Goal: Complete application form: Complete application form

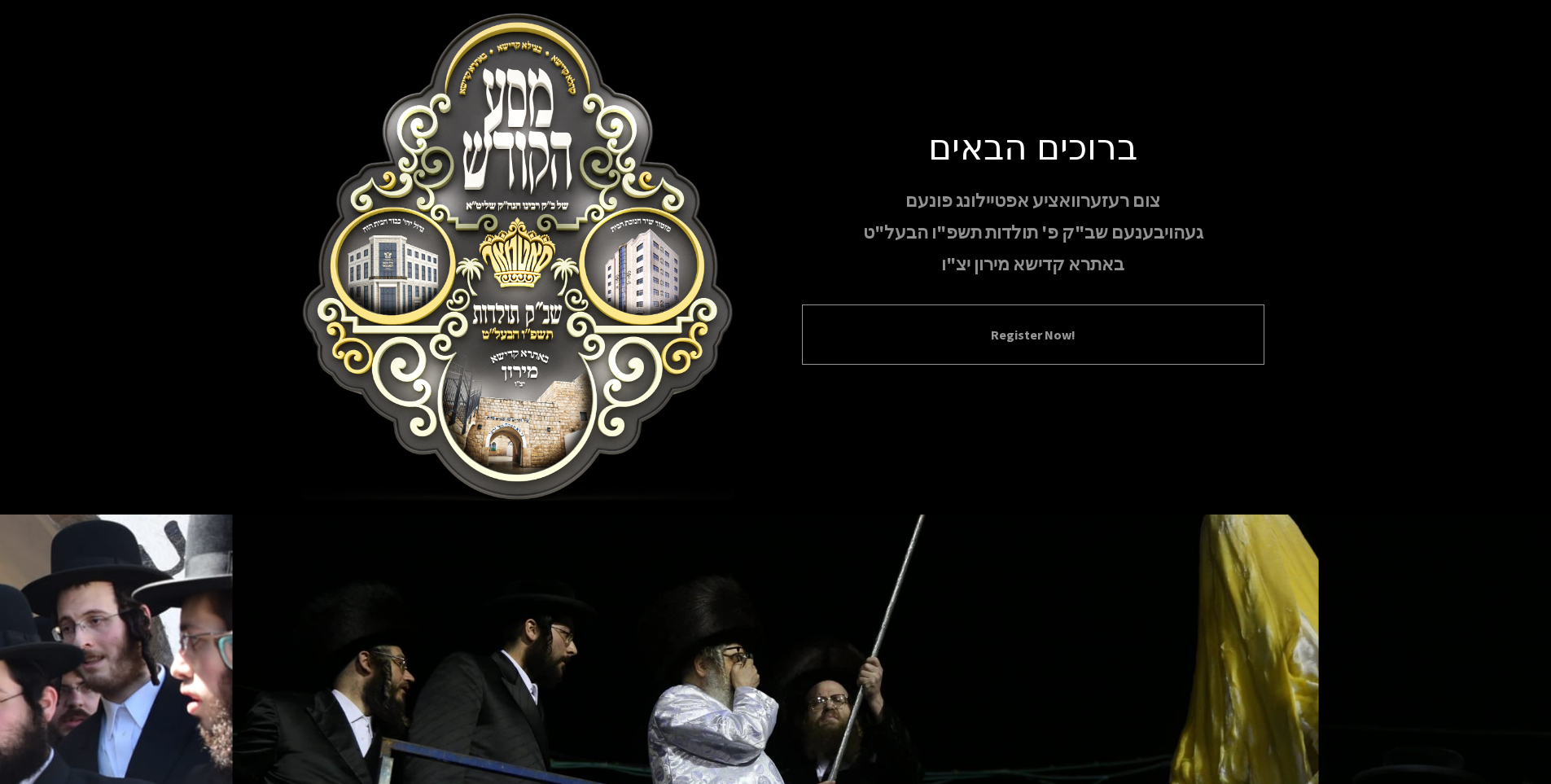
click at [950, 337] on button "Register Now!" at bounding box center [1033, 334] width 422 height 19
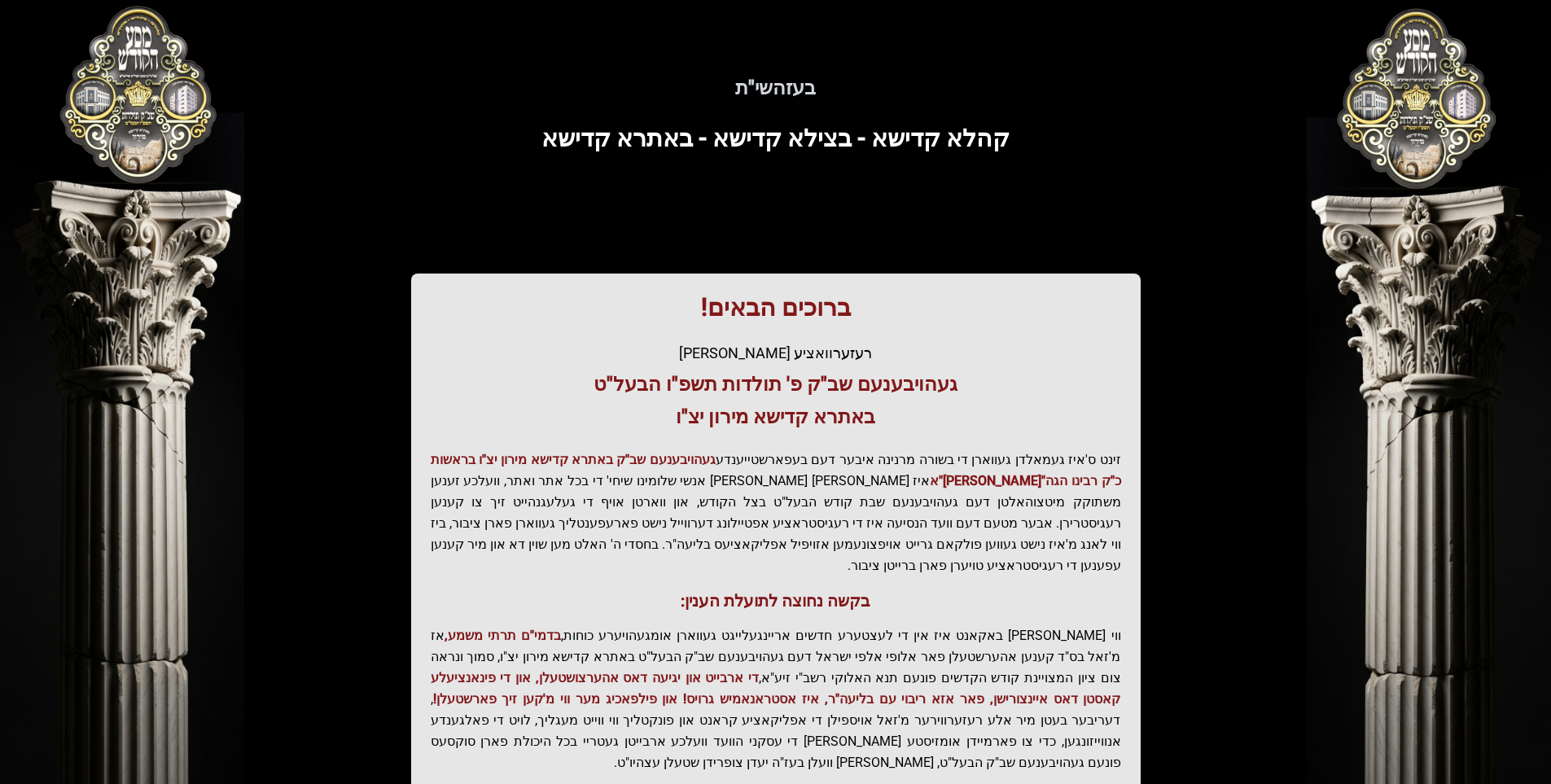
scroll to position [158, 0]
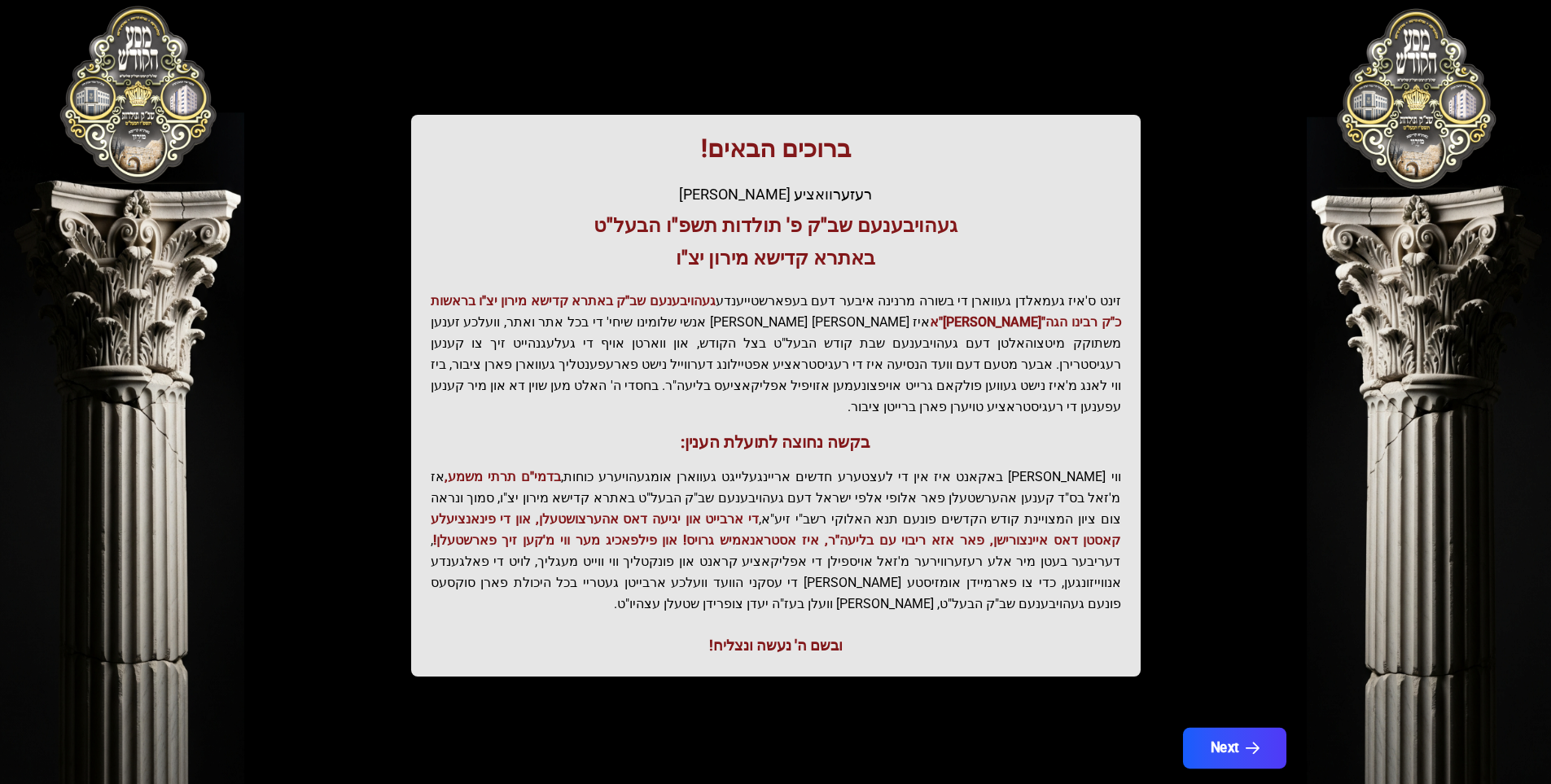
click at [1219, 727] on button "Next" at bounding box center [1234, 748] width 104 height 41
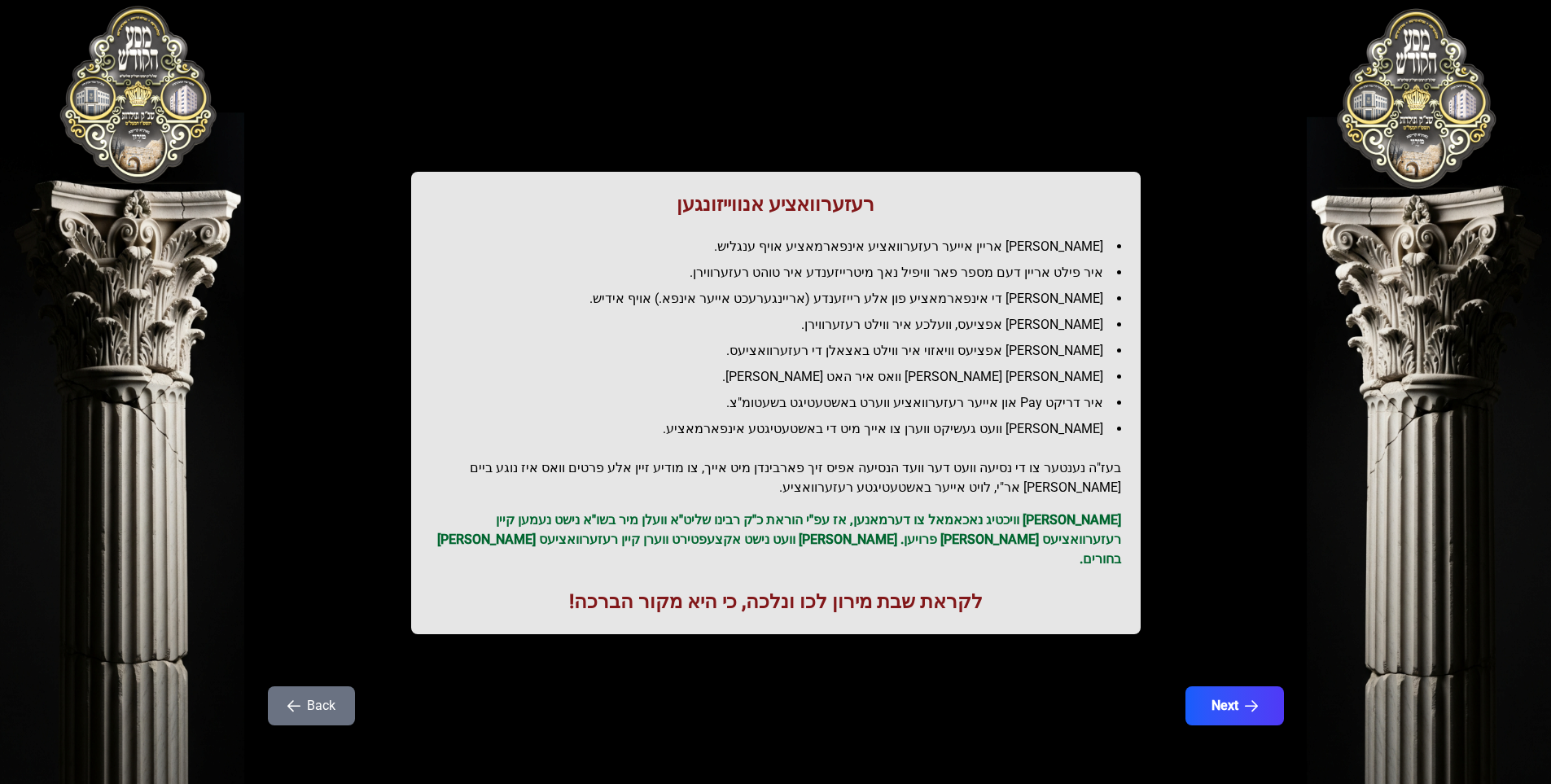
scroll to position [0, 0]
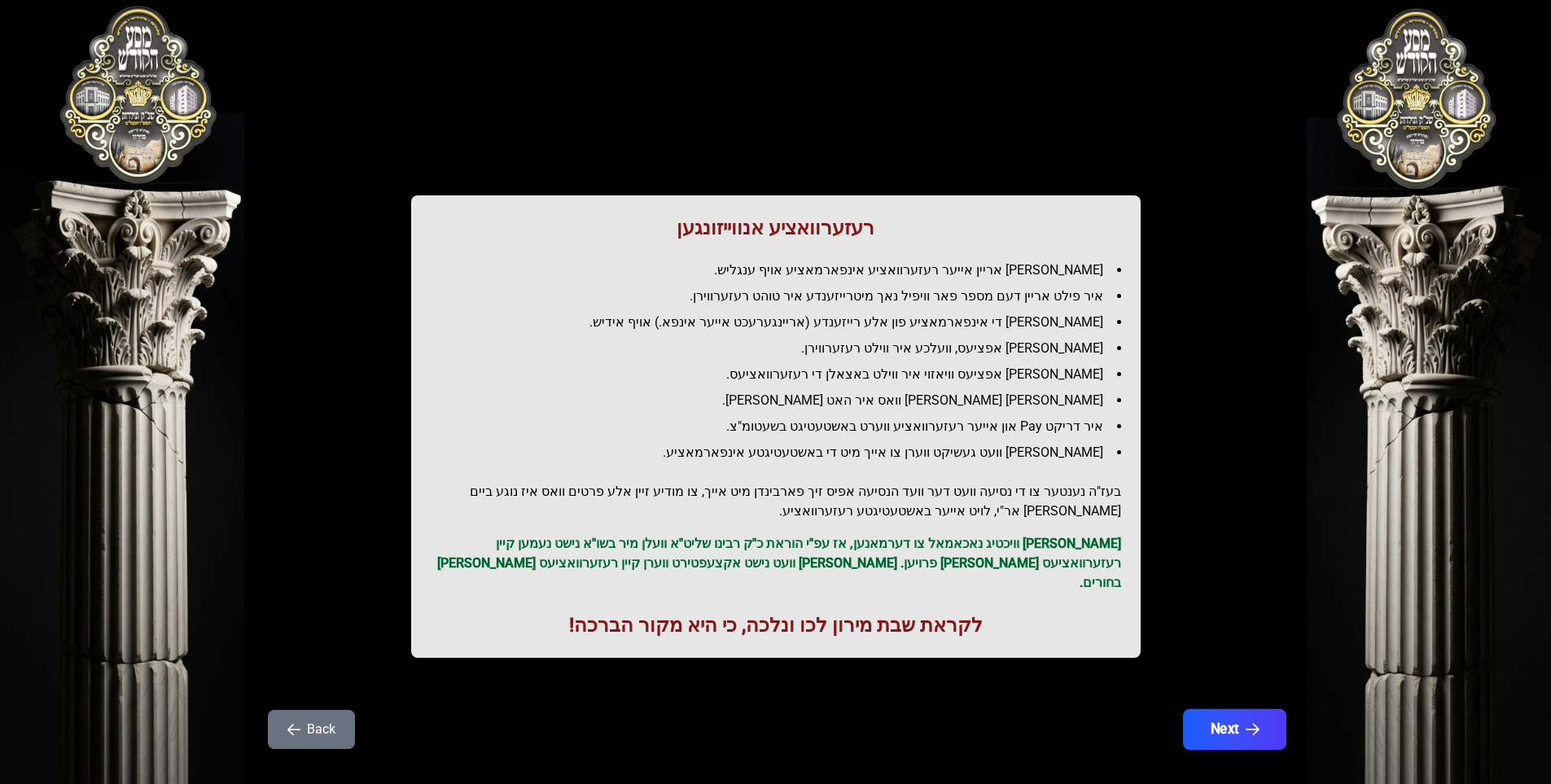
click at [1228, 716] on button "Next" at bounding box center [1234, 729] width 104 height 41
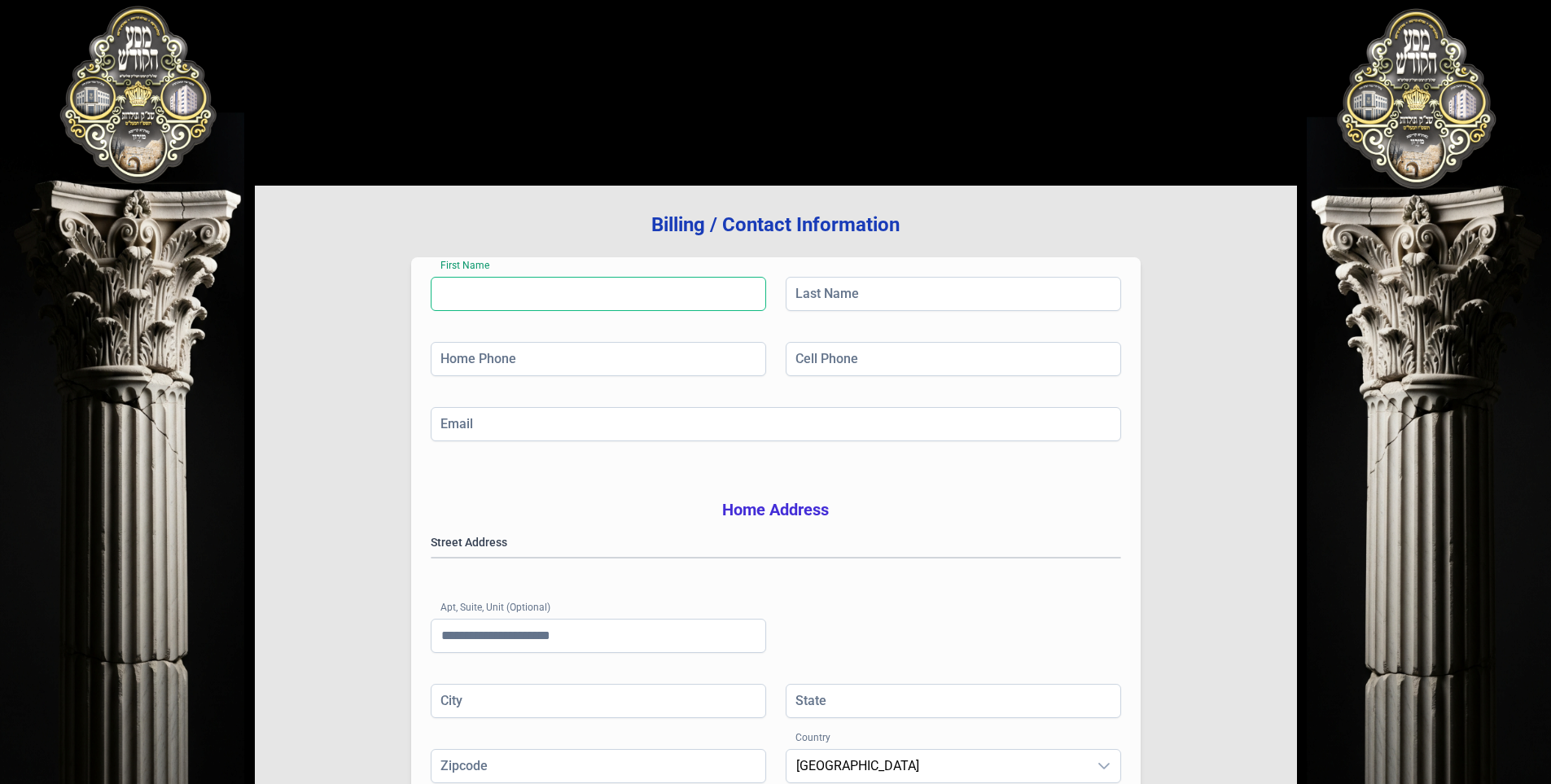
click at [531, 300] on input "First Name" at bounding box center [599, 294] width 336 height 34
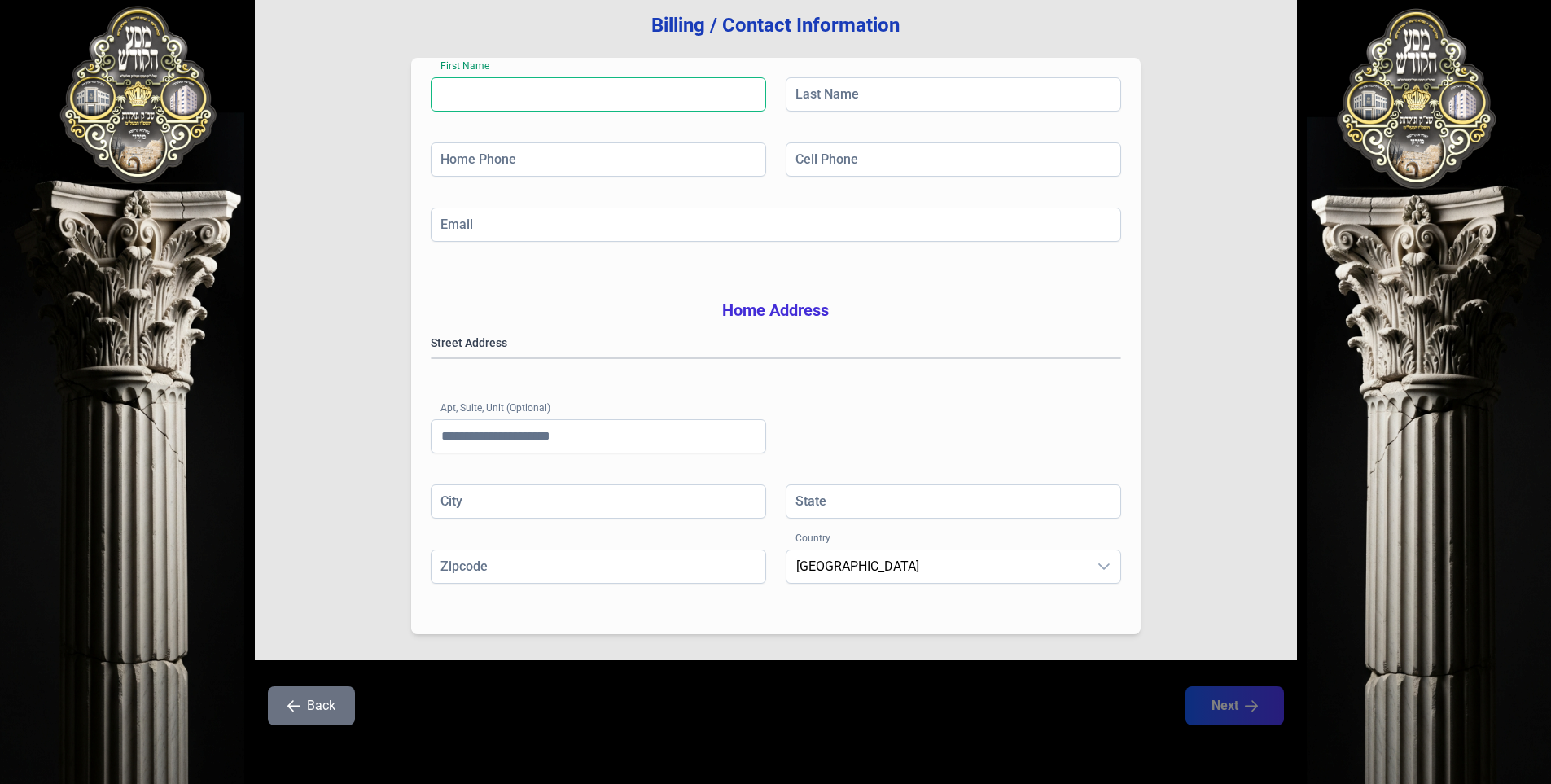
scroll to position [223, 0]
click at [295, 707] on icon "button" at bounding box center [294, 705] width 13 height 13
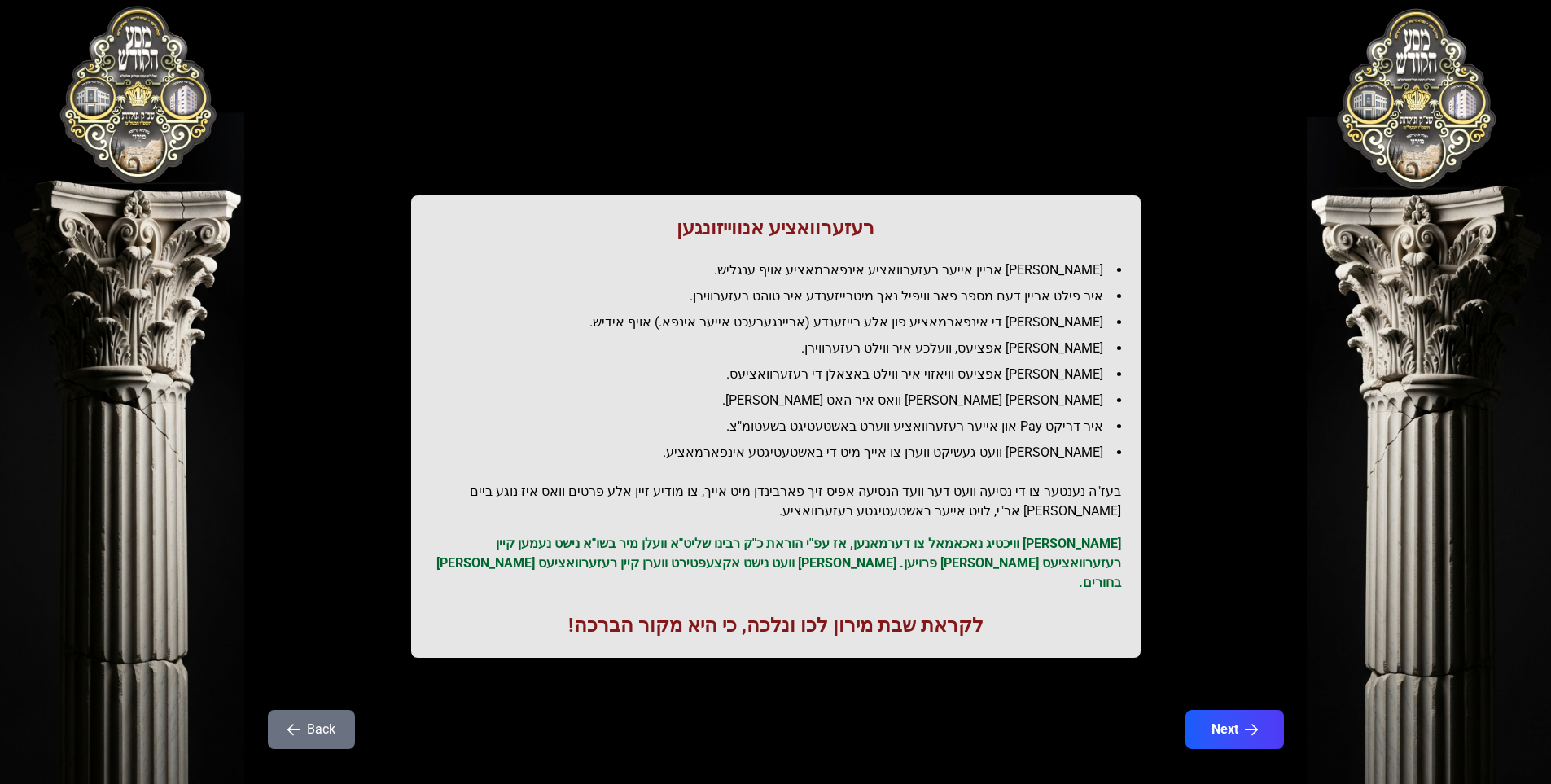
click at [295, 723] on icon "button" at bounding box center [294, 729] width 13 height 13
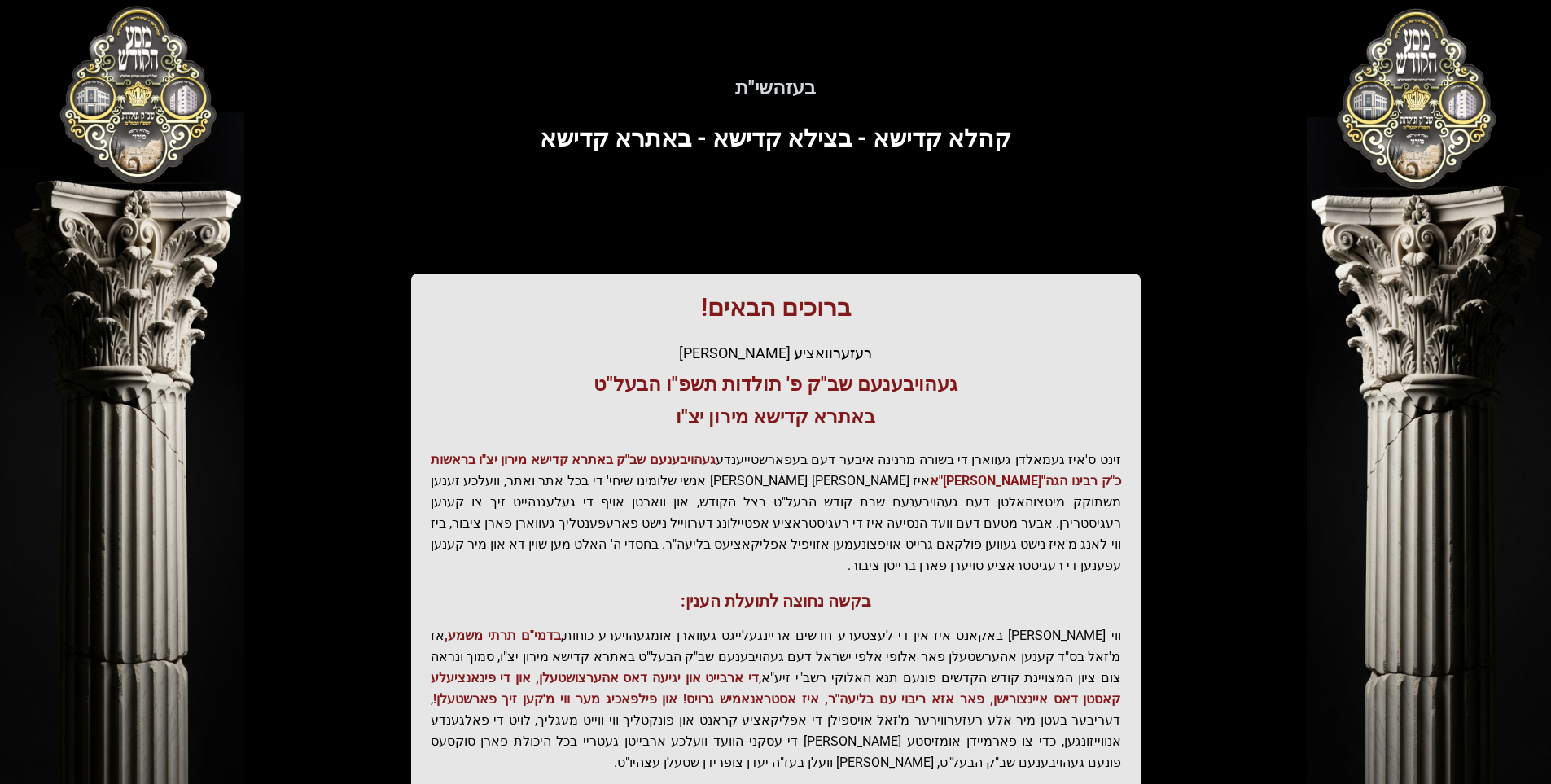
click at [295, 706] on div "בעזהשי"ת קהלא קדישא - בצילא קדישא - באתרא קדישא ברוכים הבאים! רעזערוואציע אפטיי…" at bounding box center [776, 449] width 1042 height 822
